Goal: Task Accomplishment & Management: Manage account settings

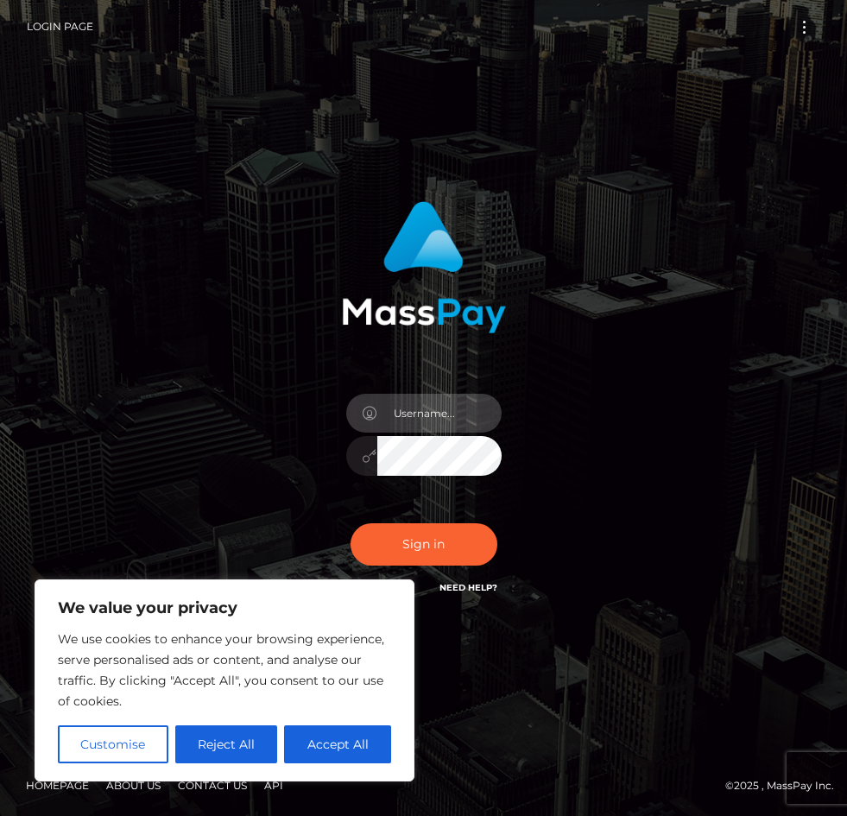
click at [409, 429] on input "text" at bounding box center [440, 413] width 124 height 39
type input "[EMAIL_ADDRESS][DOMAIN_NAME]"
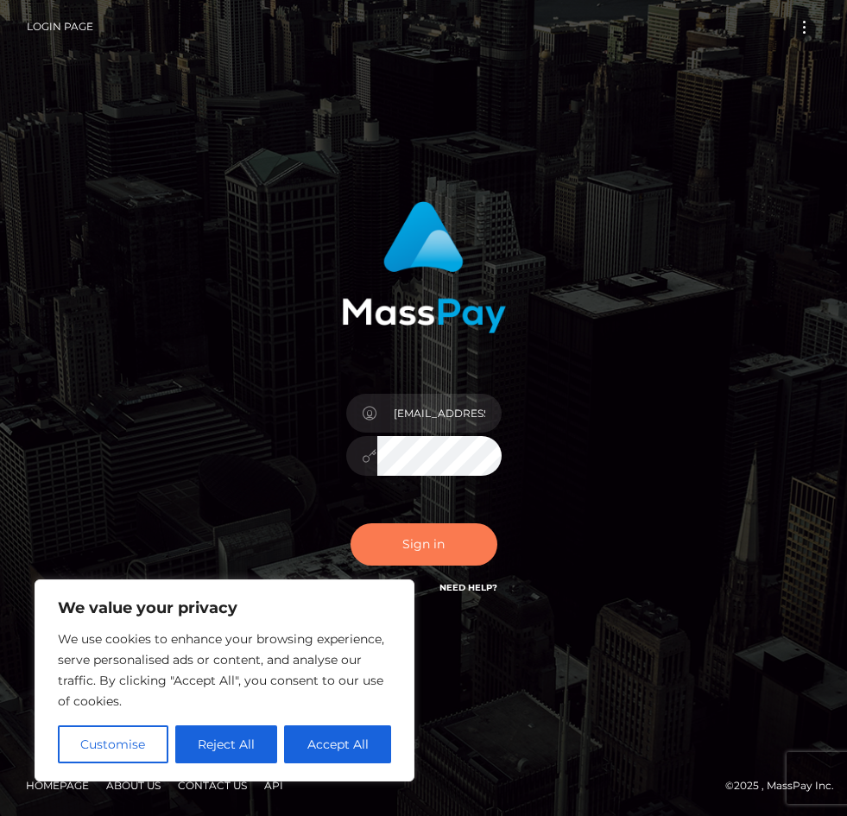
click at [439, 557] on button "Sign in" at bounding box center [424, 545] width 147 height 42
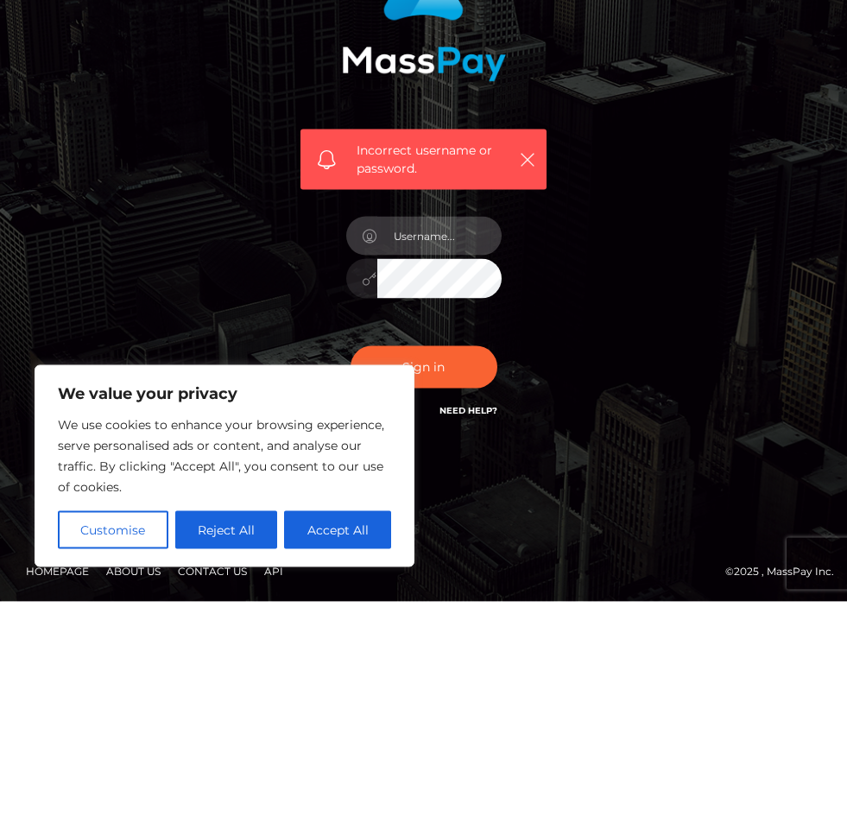
type input "kekebrooksxoxo@gmail.com"
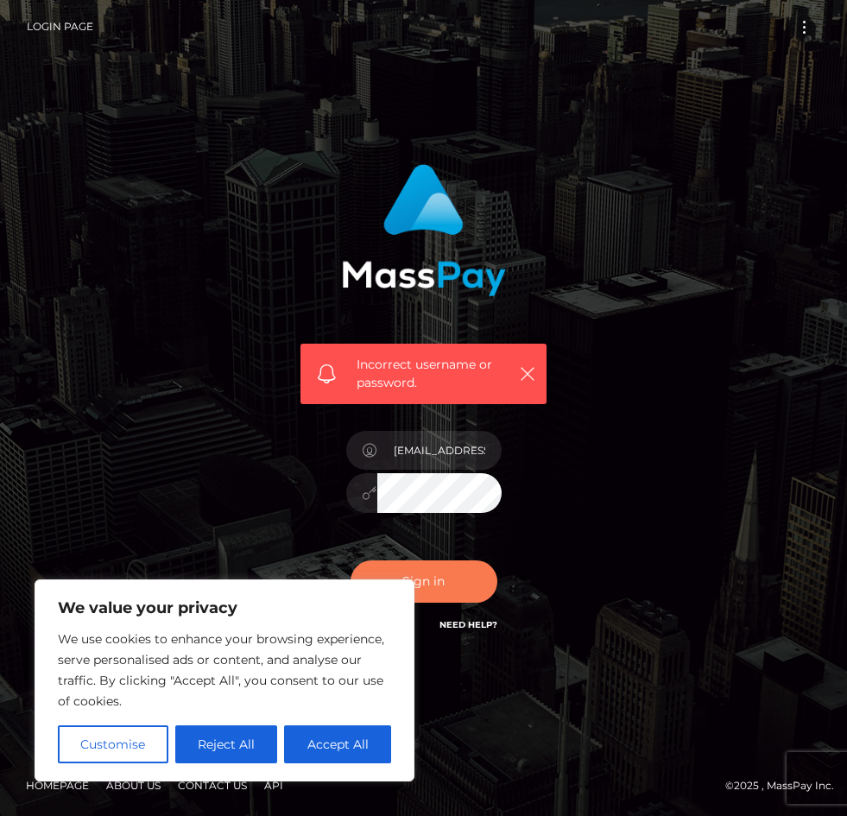
click at [427, 561] on button "Sign in" at bounding box center [424, 582] width 147 height 42
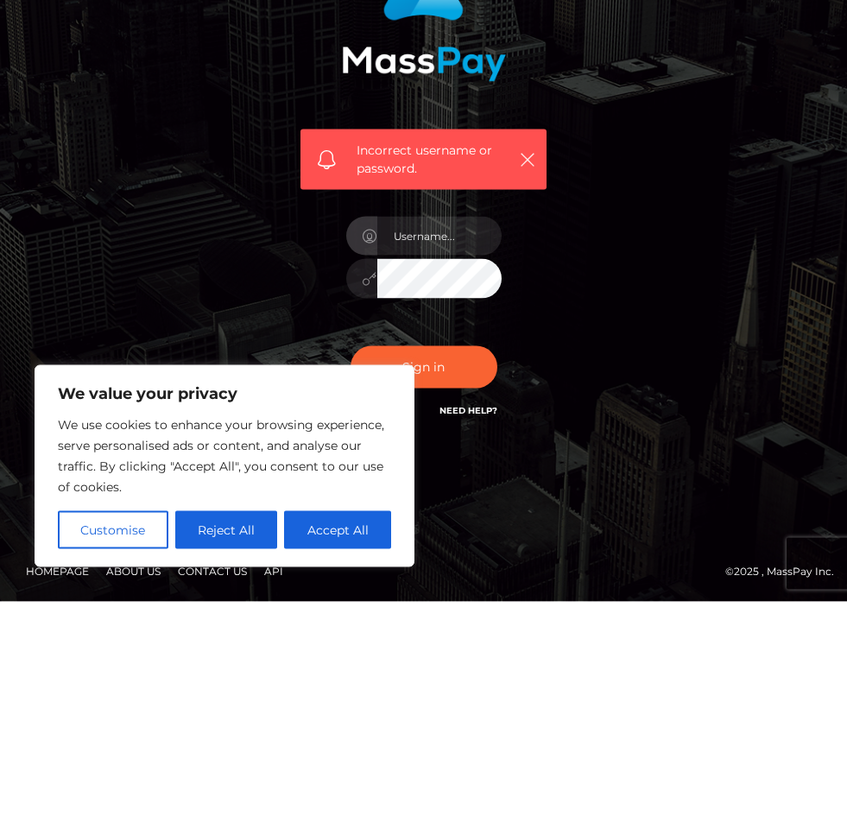
click at [647, 461] on div "Incorrect username or password." at bounding box center [424, 408] width 622 height 515
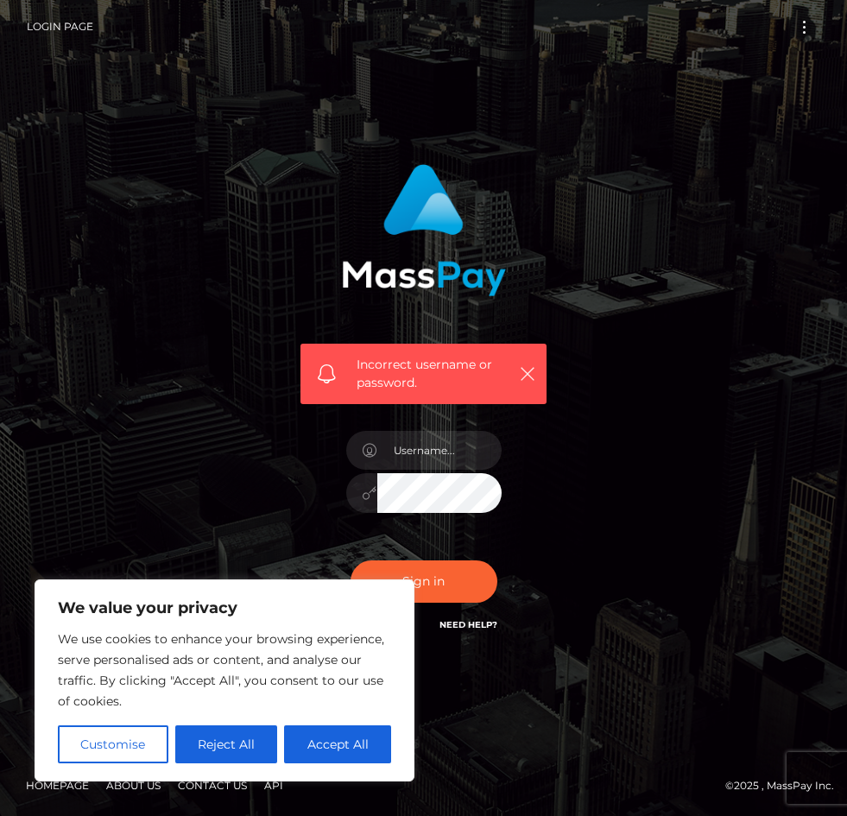
click at [663, 682] on div "Incorrect username or password." at bounding box center [423, 409] width 847 height 774
click at [401, 739] on div "We value your privacy We use cookies to enhance your browsing experience, serve…" at bounding box center [225, 681] width 380 height 202
click at [356, 749] on button "Accept All" at bounding box center [337, 745] width 107 height 38
checkbox input "true"
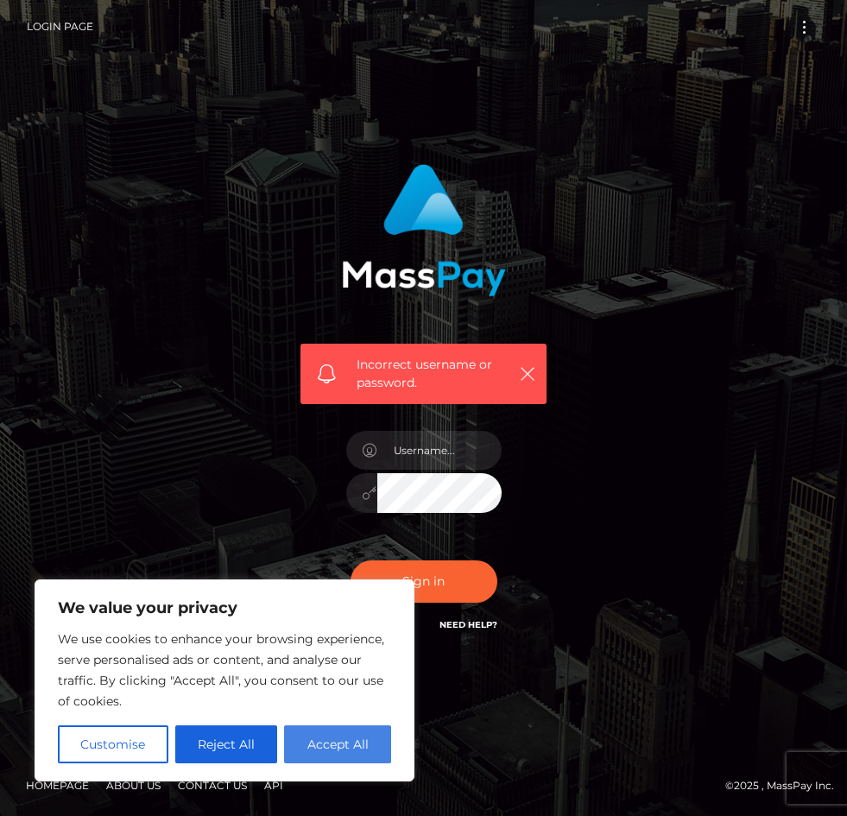
checkbox input "true"
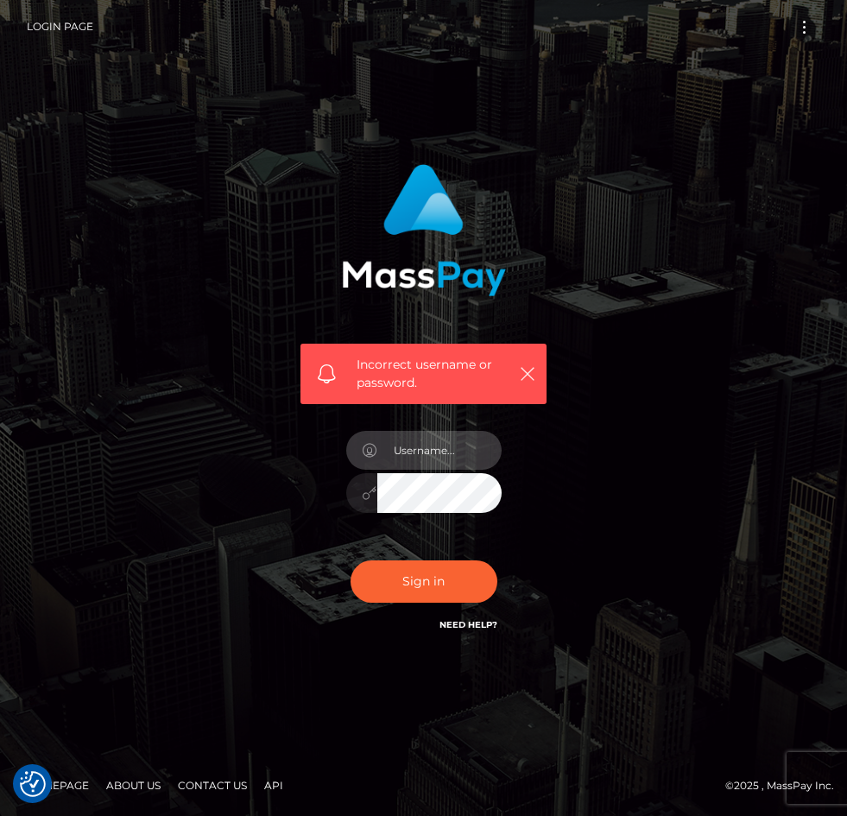
click at [421, 444] on input "text" at bounding box center [440, 450] width 124 height 39
click at [523, 365] on icon "button" at bounding box center [527, 373] width 17 height 17
click at [422, 445] on input "text" at bounding box center [440, 450] width 124 height 39
type input "kekebrooksxoxo@gmail.com"
click at [423, 567] on button "Sign in" at bounding box center [424, 582] width 147 height 42
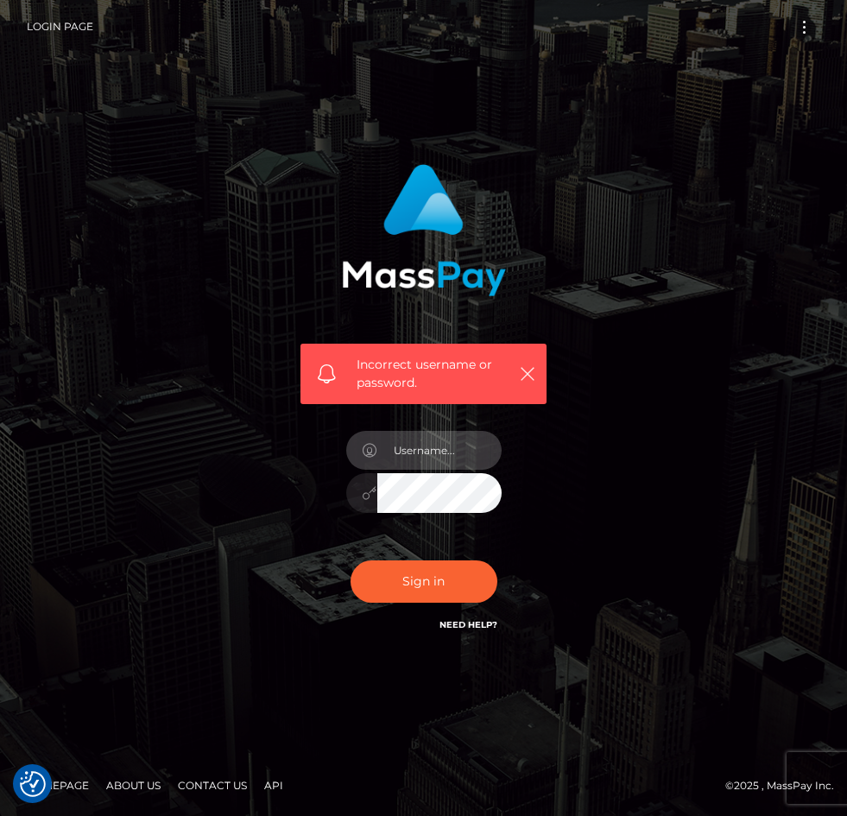
click at [422, 467] on input "text" at bounding box center [440, 450] width 124 height 39
click at [72, 16] on link "Login Page" at bounding box center [60, 27] width 67 height 36
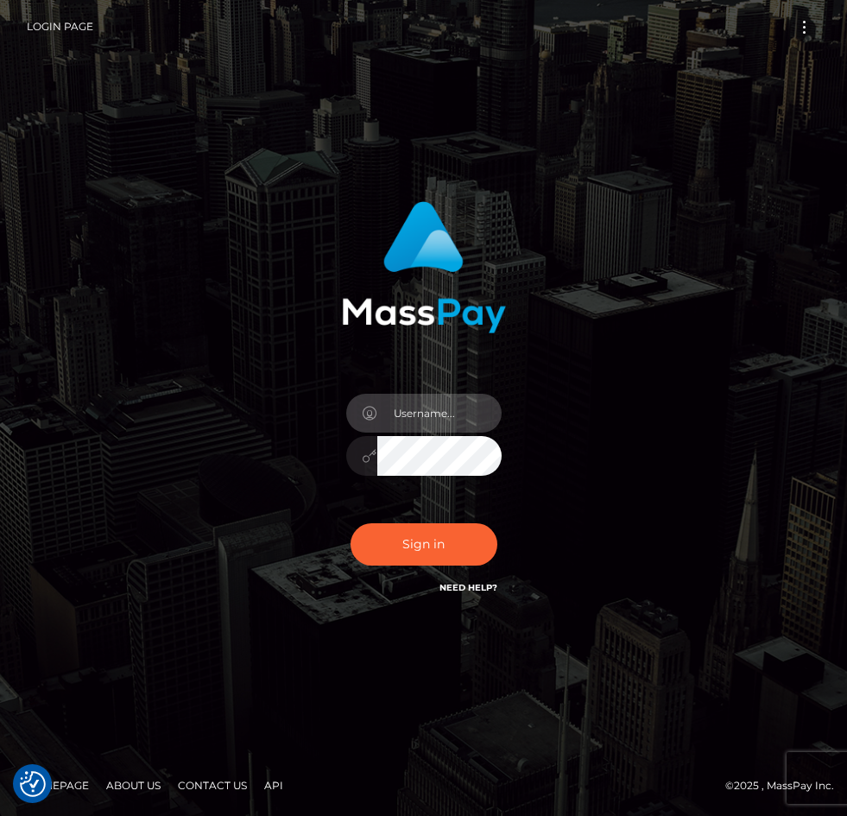
type input "[EMAIL_ADDRESS][DOMAIN_NAME]"
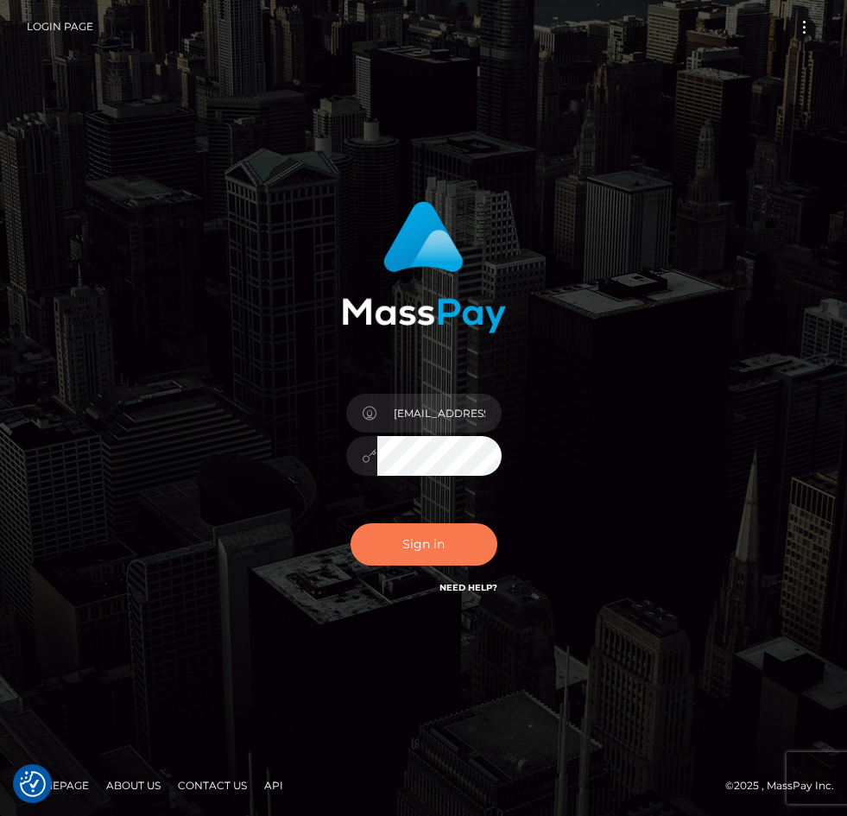
click at [420, 565] on button "Sign in" at bounding box center [424, 545] width 147 height 42
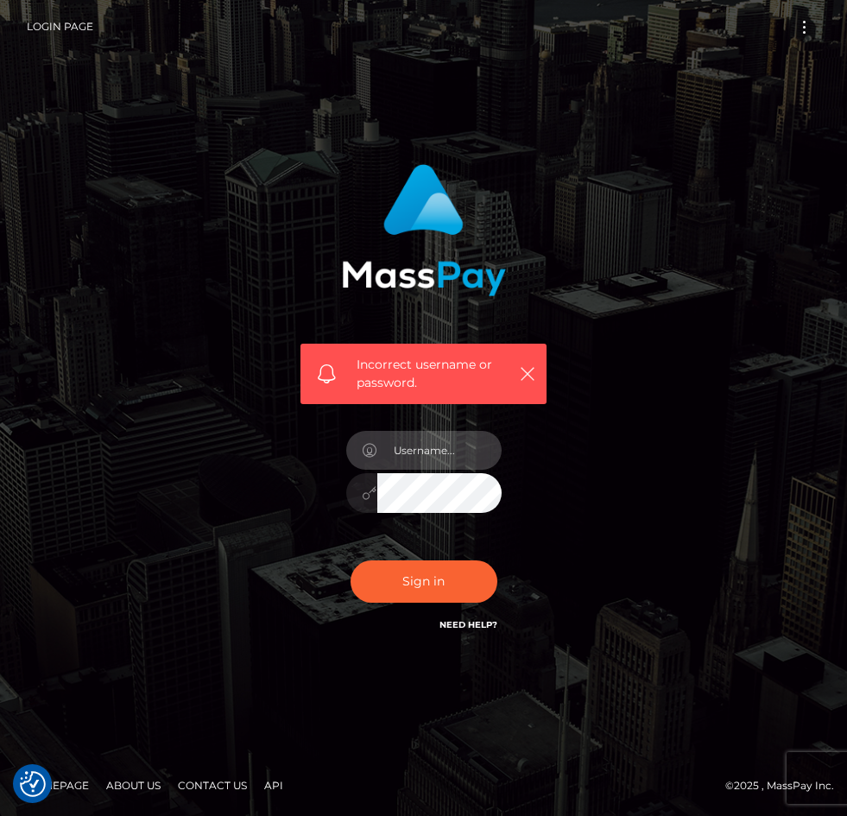
type input "kekebrooksxoxo@gmail.com"
click at [423, 598] on button "Sign in" at bounding box center [424, 582] width 147 height 42
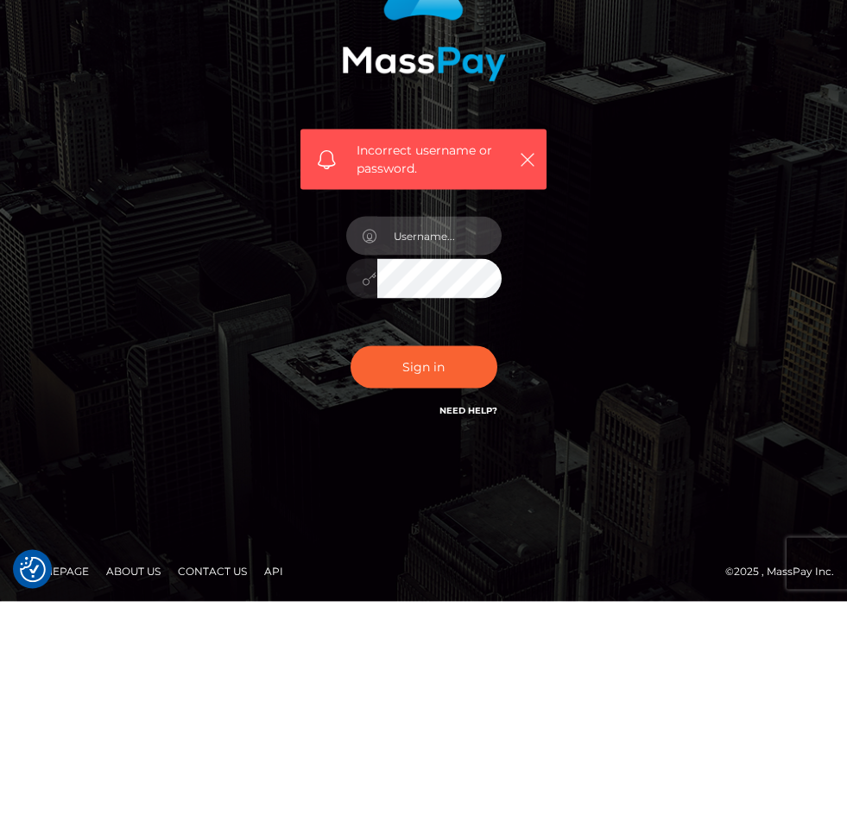
type input "[EMAIL_ADDRESS][DOMAIN_NAME]"
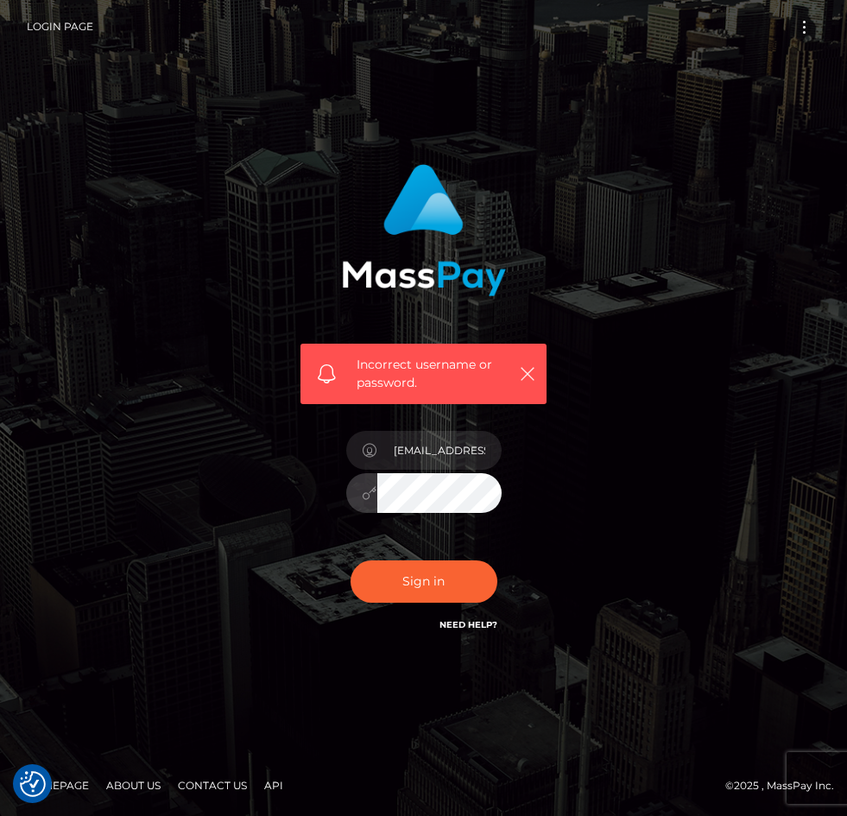
click at [423, 567] on button "Sign in" at bounding box center [424, 582] width 147 height 42
click at [452, 631] on link "Need Help?" at bounding box center [469, 624] width 58 height 11
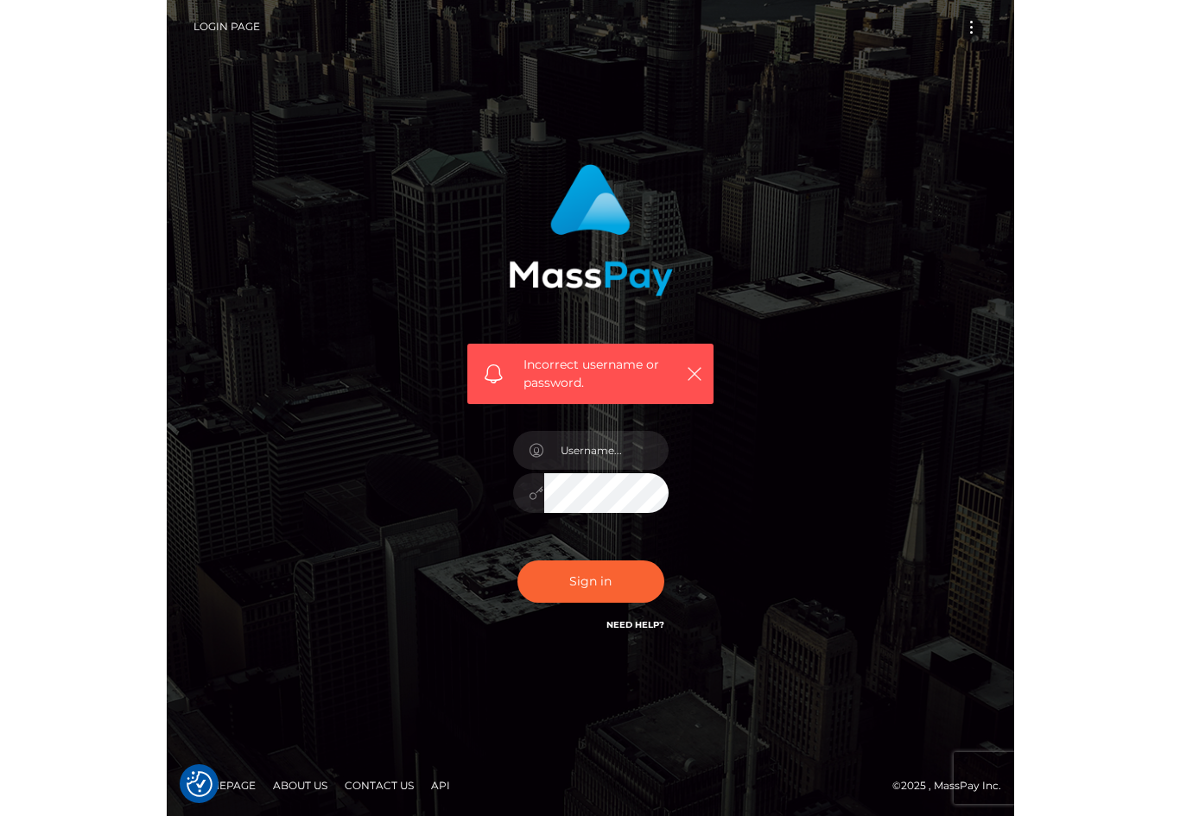
scroll to position [31, 0]
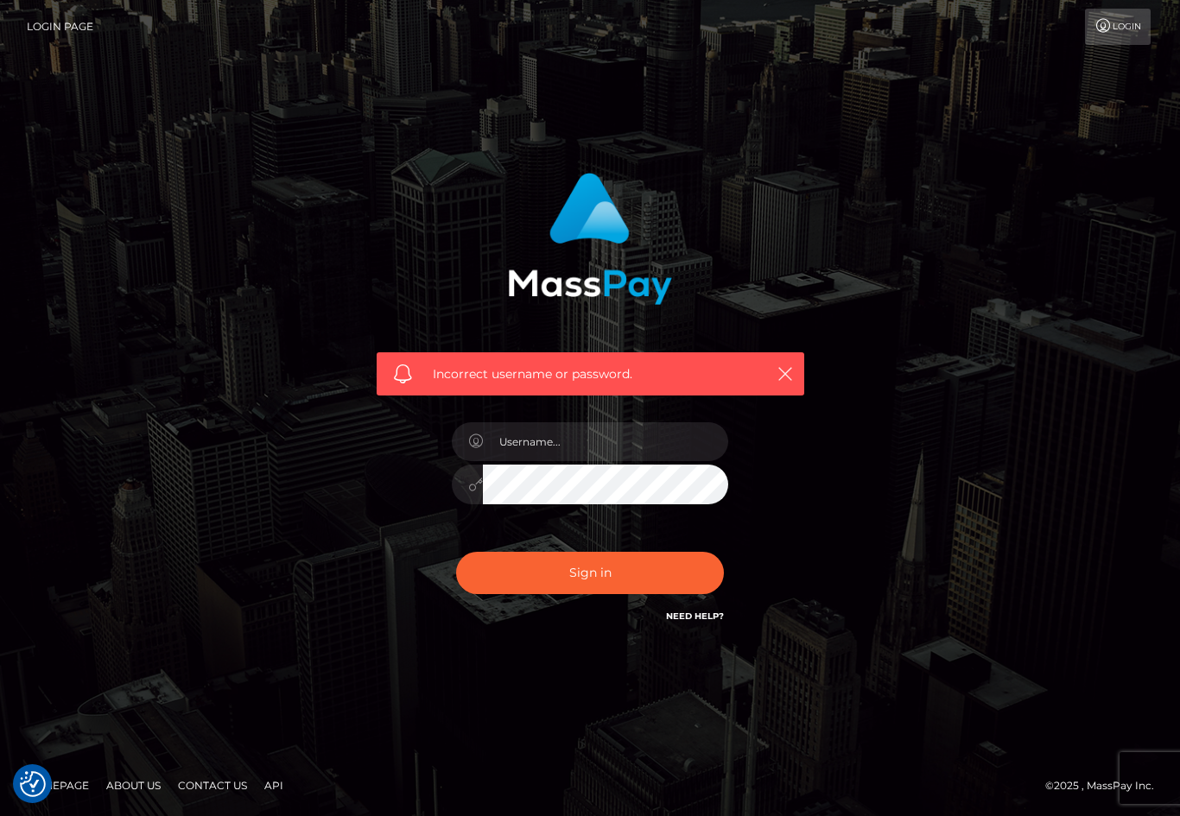
click at [847, 380] on div "Incorrect username or password." at bounding box center [590, 408] width 985 height 497
click at [847, 38] on link "Login" at bounding box center [1118, 27] width 66 height 36
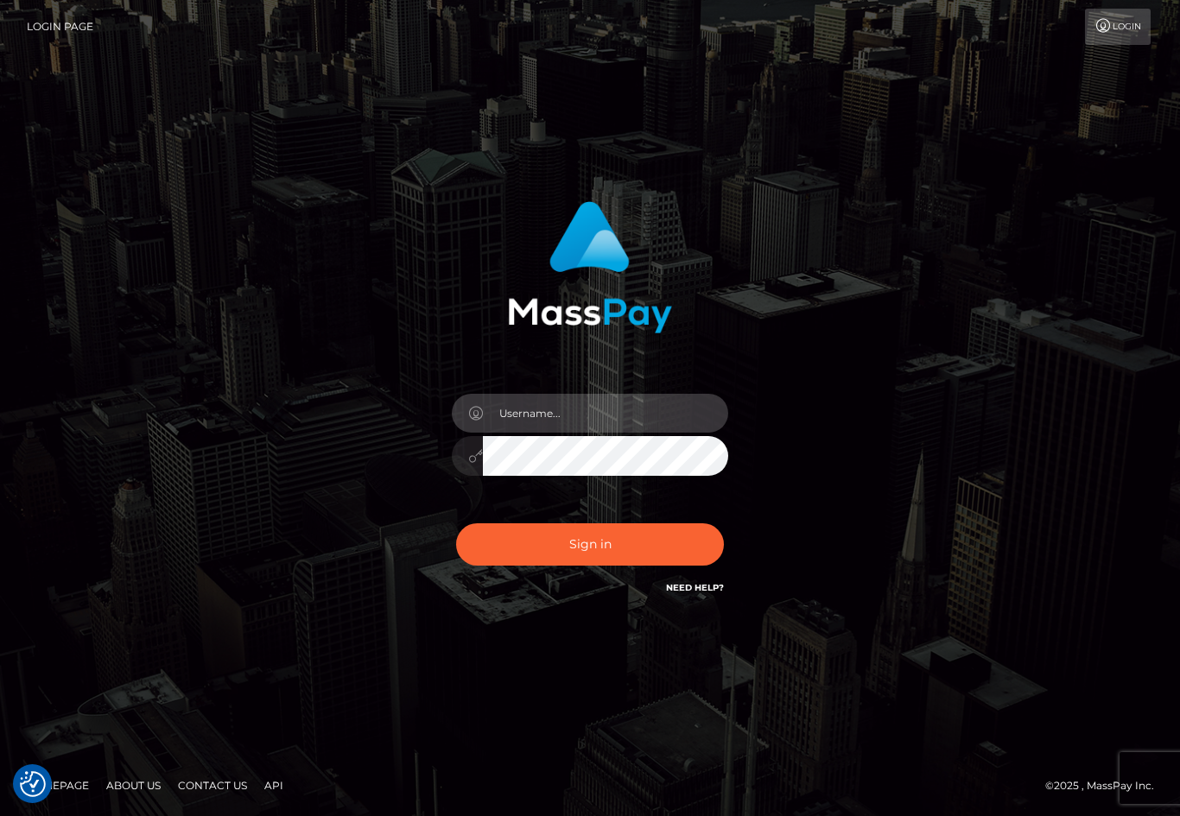
type input "[EMAIL_ADDRESS][DOMAIN_NAME]"
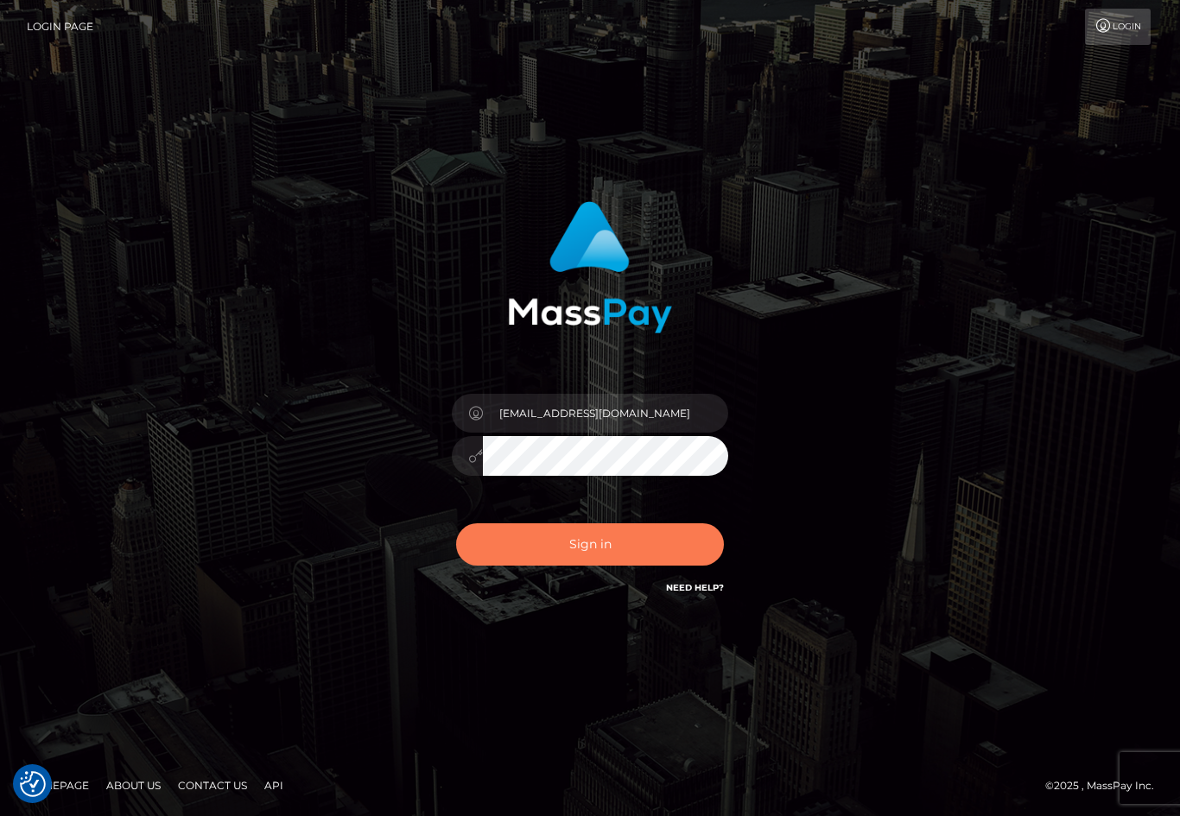
click at [541, 555] on button "Sign in" at bounding box center [590, 545] width 268 height 42
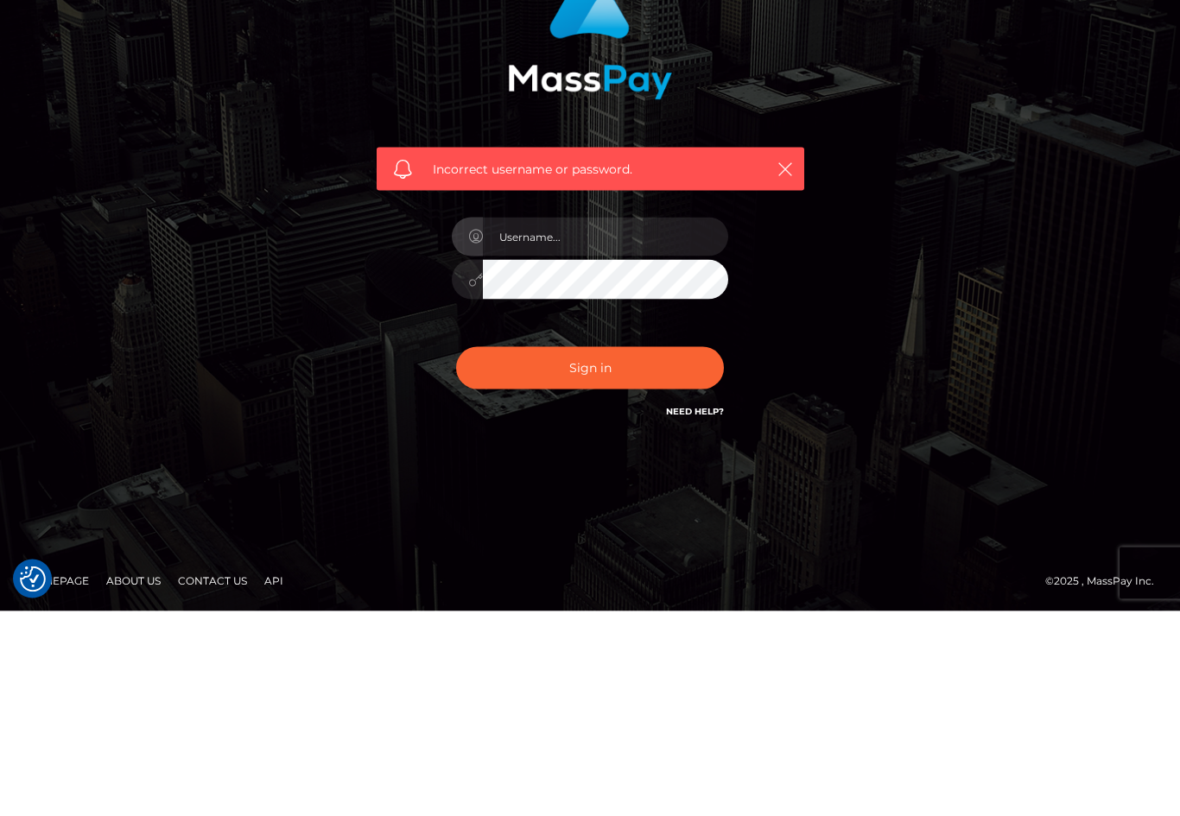
click at [291, 243] on div "Incorrect username or password." at bounding box center [590, 408] width 985 height 497
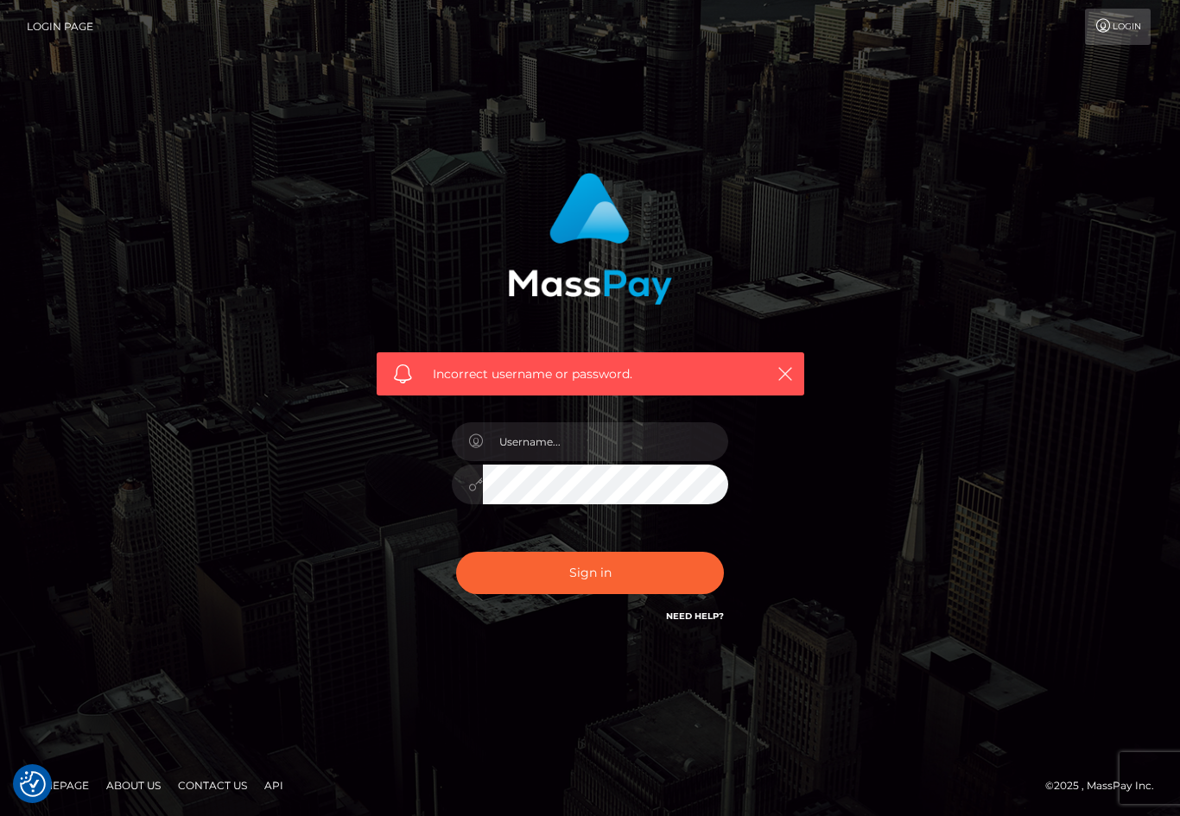
click at [56, 29] on link "Login Page" at bounding box center [60, 27] width 67 height 36
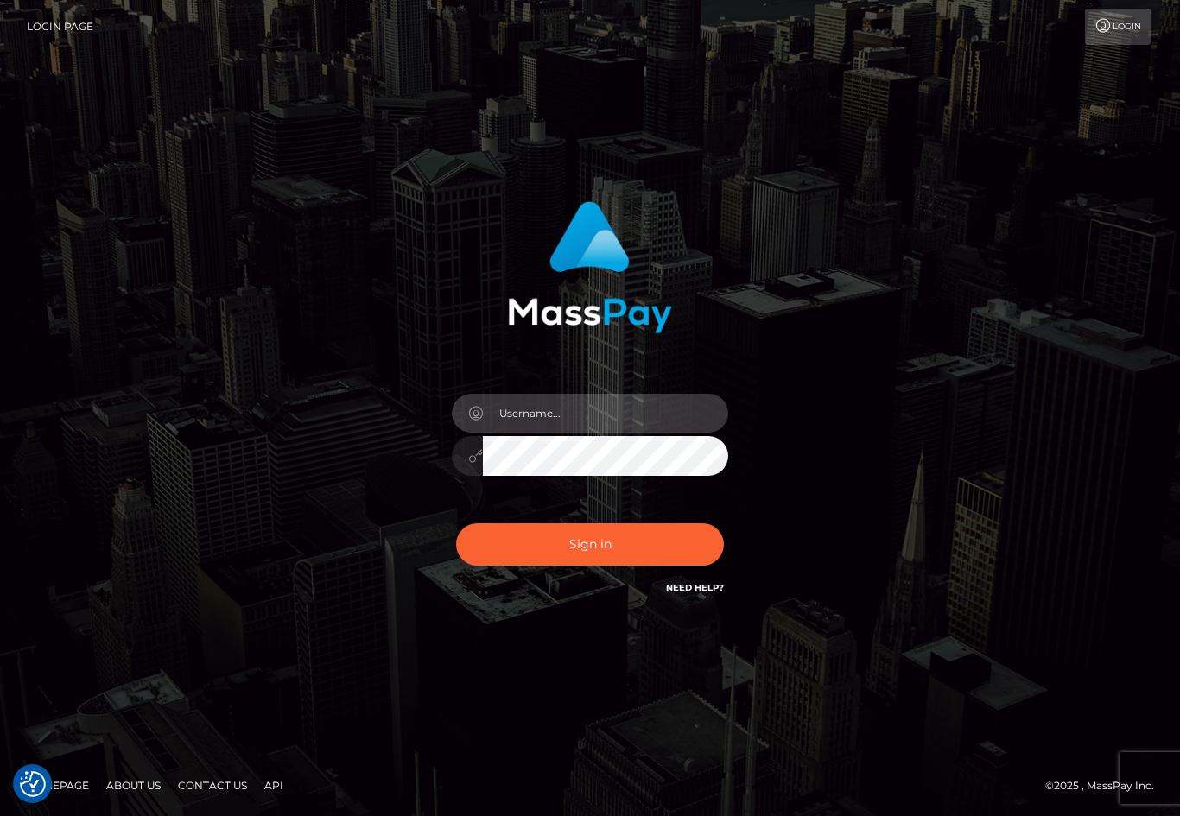
type input "[EMAIL_ADDRESS][DOMAIN_NAME]"
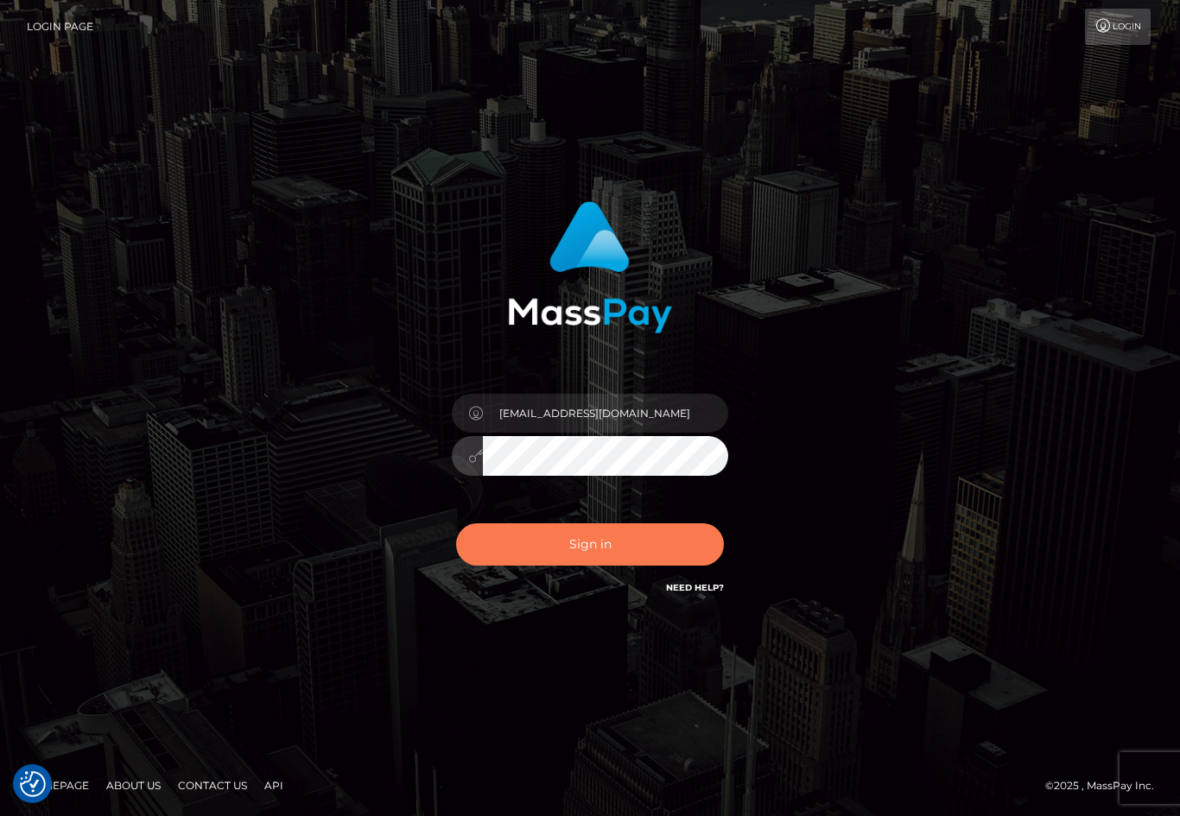
click at [556, 557] on button "Sign in" at bounding box center [590, 545] width 268 height 42
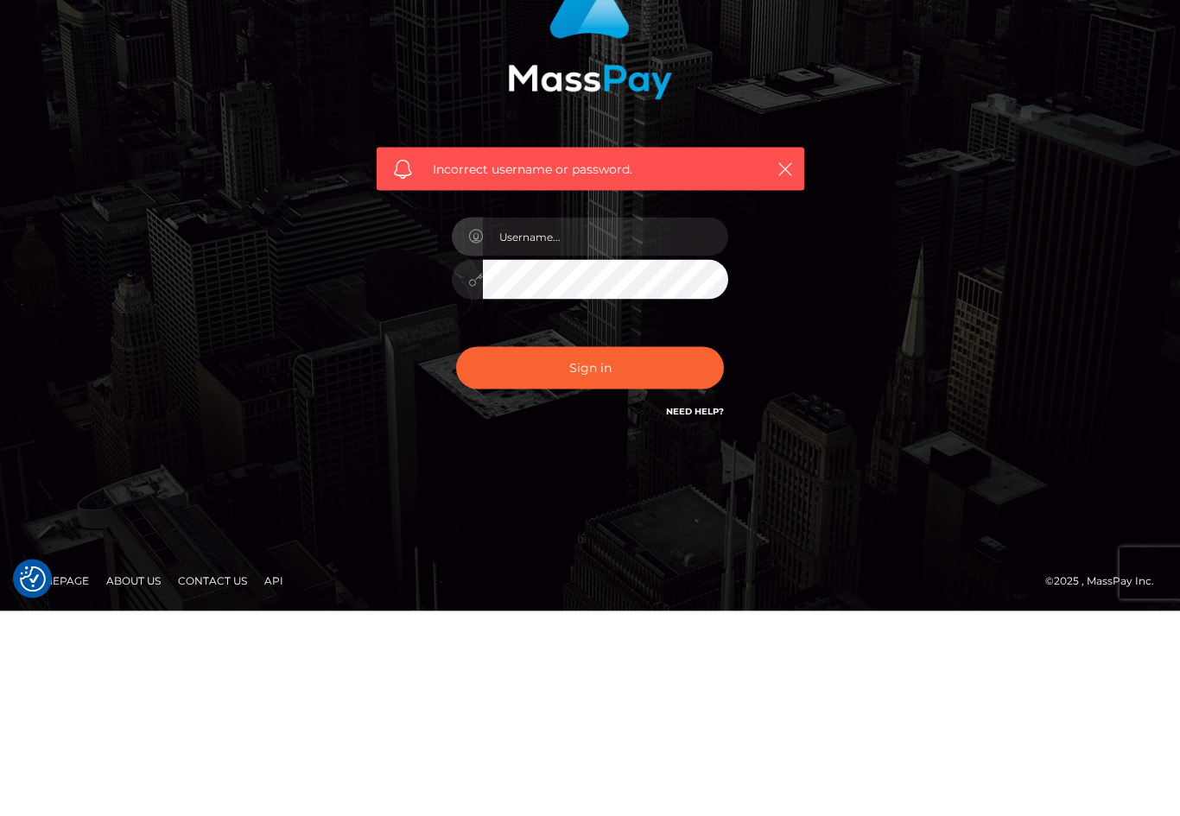
click at [765, 434] on div "Incorrect username or password." at bounding box center [591, 399] width 454 height 479
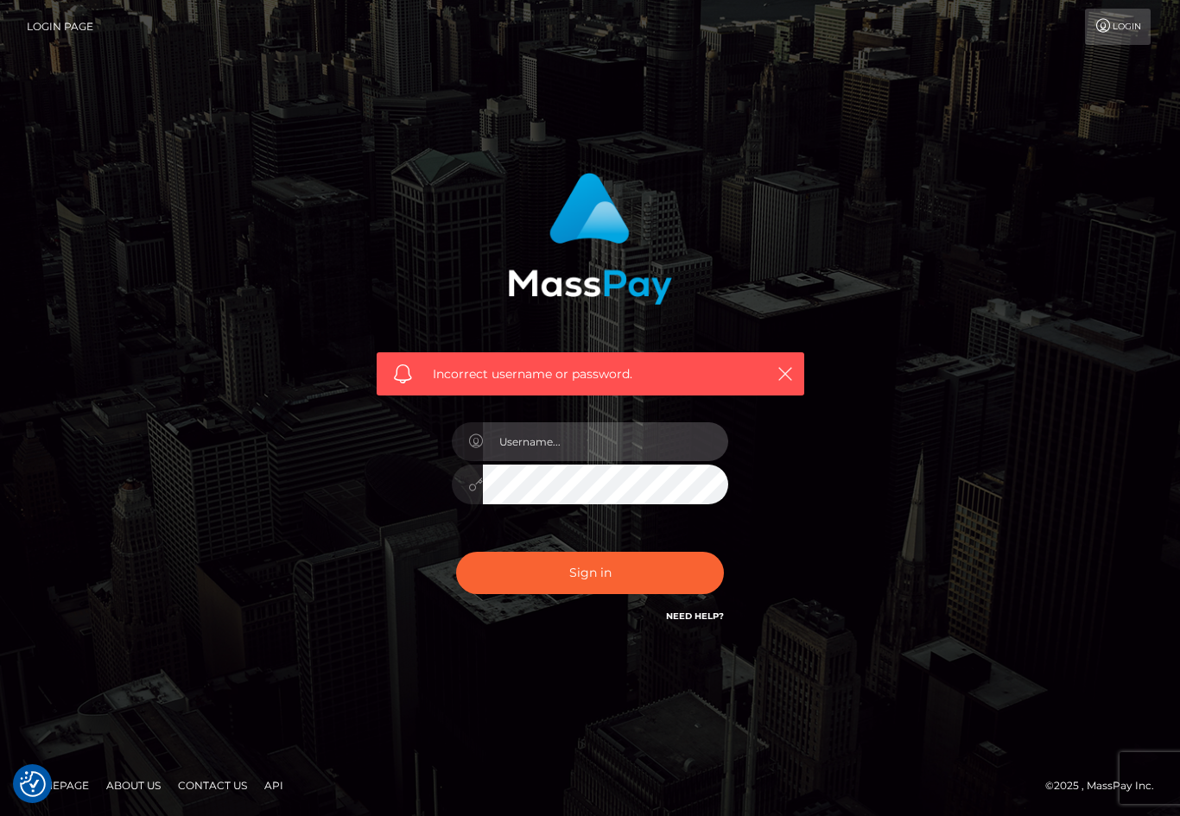
click at [530, 427] on input "text" at bounding box center [605, 441] width 245 height 39
type input "kekebrooksxoxo@gmail.com"
click at [590, 557] on button "Sign in" at bounding box center [590, 573] width 268 height 42
